Goal: Information Seeking & Learning: Learn about a topic

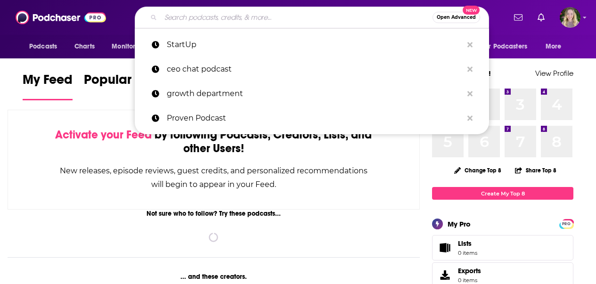
click at [227, 15] on input "Search podcasts, credits, & more..." at bounding box center [297, 17] width 272 height 15
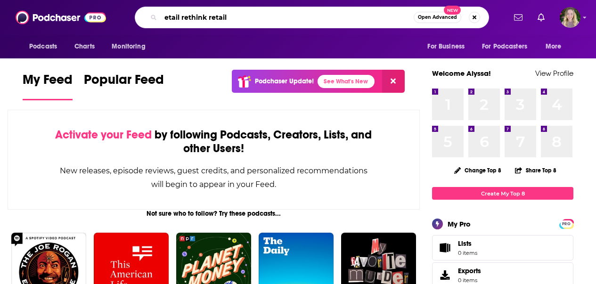
type input "etail rethink retail"
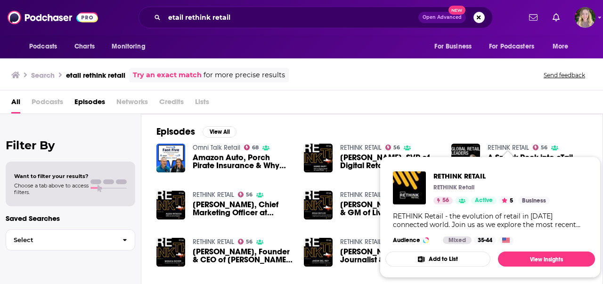
click at [497, 148] on link "RETHINK RETAIL" at bounding box center [508, 148] width 41 height 8
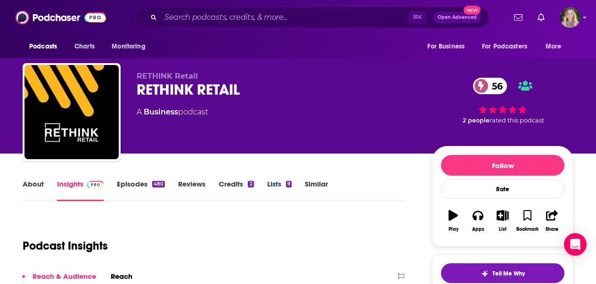
click at [193, 84] on div "RETHINK RETAIL 56" at bounding box center [277, 90] width 280 height 18
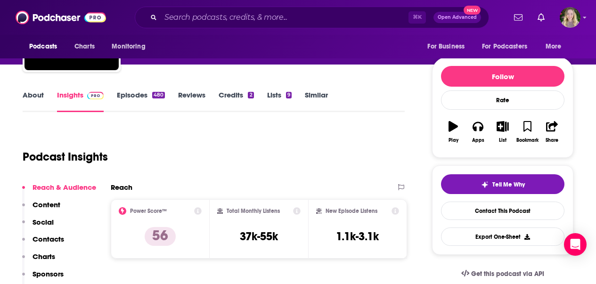
scroll to position [118, 0]
